Goal: Task Accomplishment & Management: Manage account settings

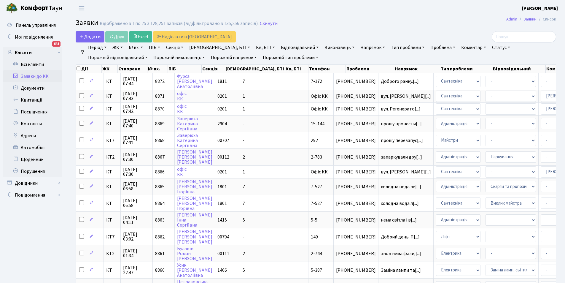
select select "25"
click at [45, 78] on link "Заявки до КК" at bounding box center [32, 76] width 59 height 12
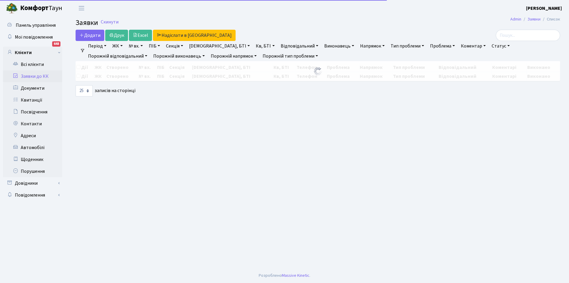
select select "25"
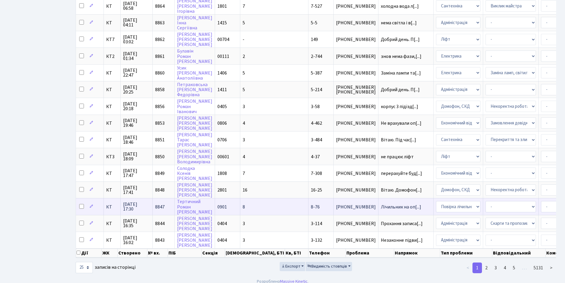
scroll to position [240, 0]
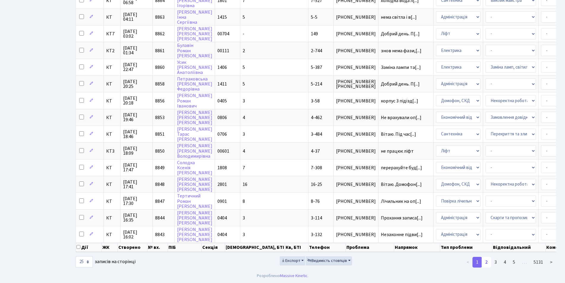
click at [487, 259] on link "2" at bounding box center [486, 261] width 9 height 11
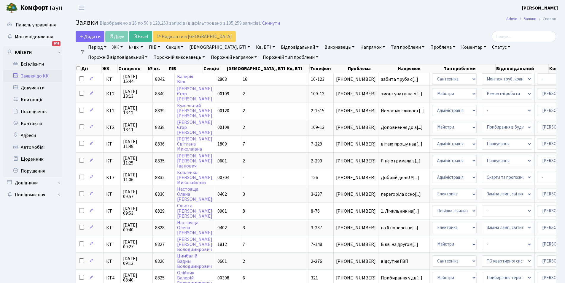
scroll to position [0, 0]
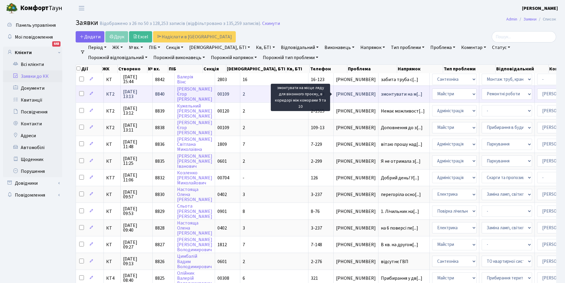
click at [381, 93] on span "змонтувати на м[...]" at bounding box center [402, 94] width 42 height 7
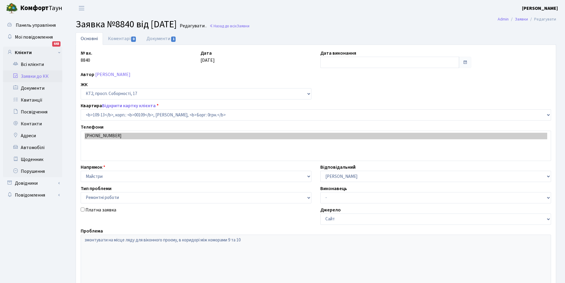
select select "16130"
select select "62"
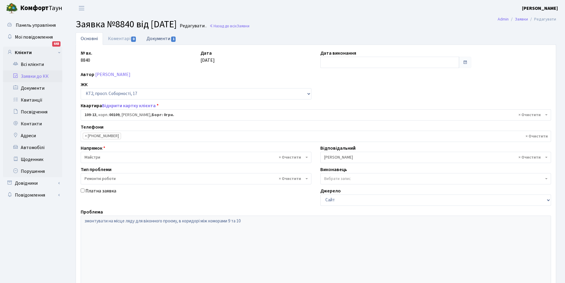
click at [155, 41] on link "Документи 1" at bounding box center [161, 38] width 40 height 12
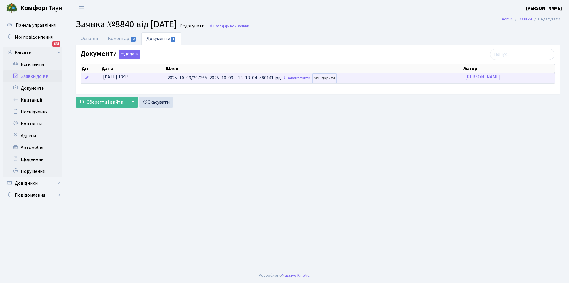
click at [327, 76] on link "Відкрити" at bounding box center [325, 78] width 24 height 9
